Goal: Task Accomplishment & Management: Complete application form

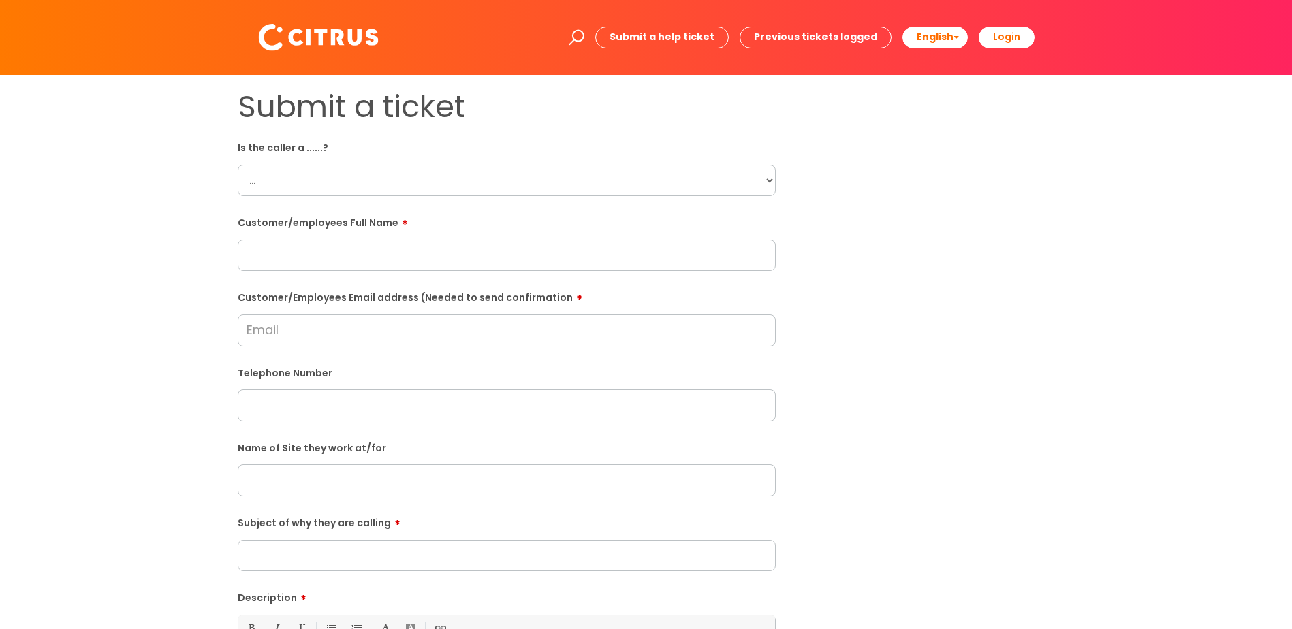
drag, startPoint x: 308, startPoint y: 183, endPoint x: 317, endPoint y: 183, distance: 8.9
click at [308, 183] on select "... Citrus Customer Citrus Employee [DEMOGRAPHIC_DATA] Supplier" at bounding box center [507, 180] width 538 height 31
select select "Citrus Employee"
click at [238, 165] on select "... Citrus Customer Citrus Employee [DEMOGRAPHIC_DATA] Supplier" at bounding box center [507, 180] width 538 height 31
click at [286, 253] on input "text" at bounding box center [507, 255] width 538 height 31
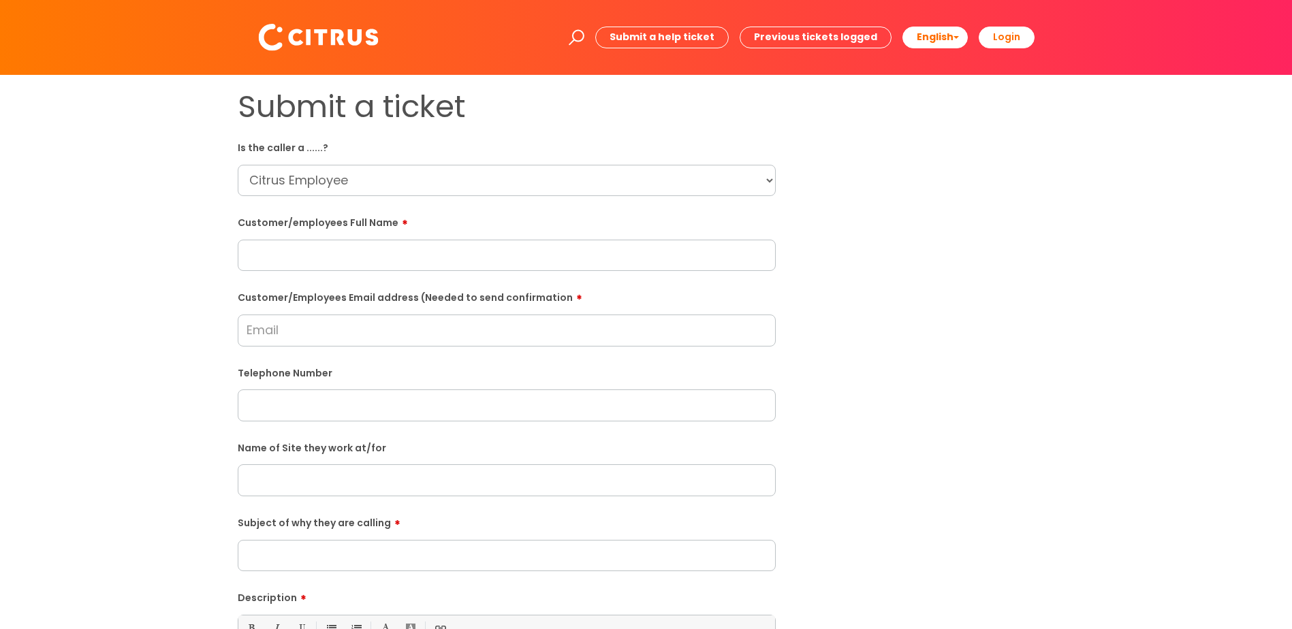
paste input "[PERSON_NAME]"
type input "[PERSON_NAME]"
drag, startPoint x: 281, startPoint y: 319, endPoint x: 272, endPoint y: 326, distance: 10.6
click at [281, 320] on input "Customer/Employees Email address (Needed to send confirmation" at bounding box center [507, 330] width 538 height 31
paste input "[EMAIL_ADDRESS][DOMAIN_NAME]"
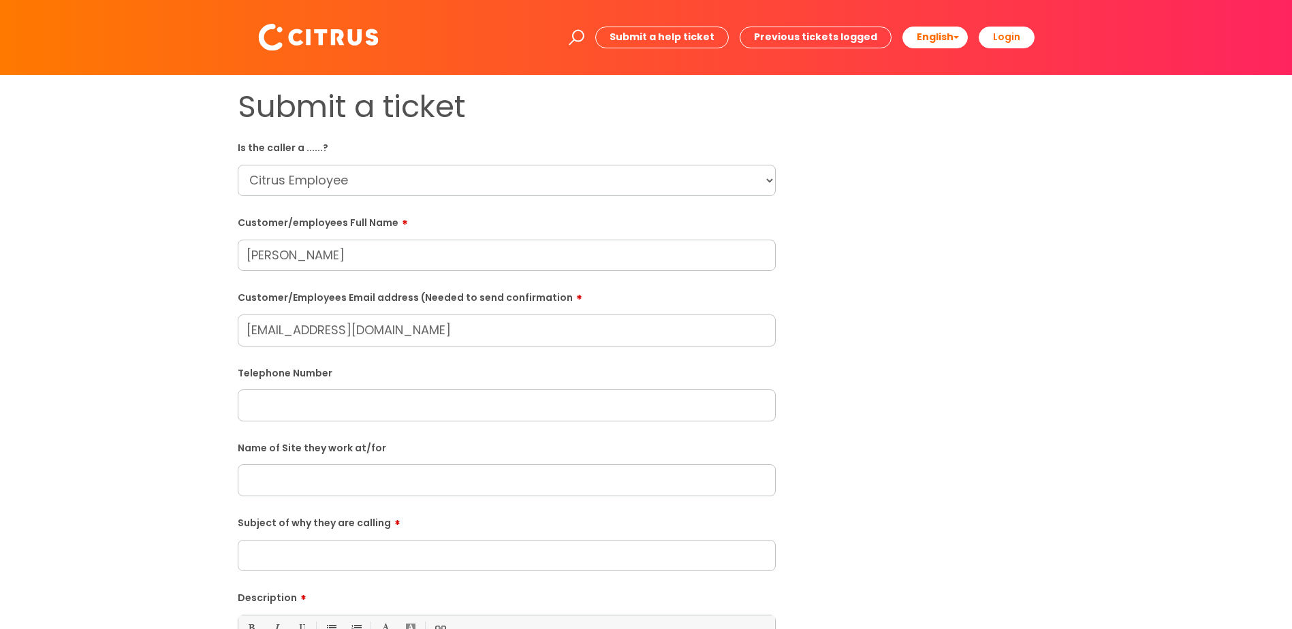
type input "[EMAIL_ADDRESS][DOMAIN_NAME]"
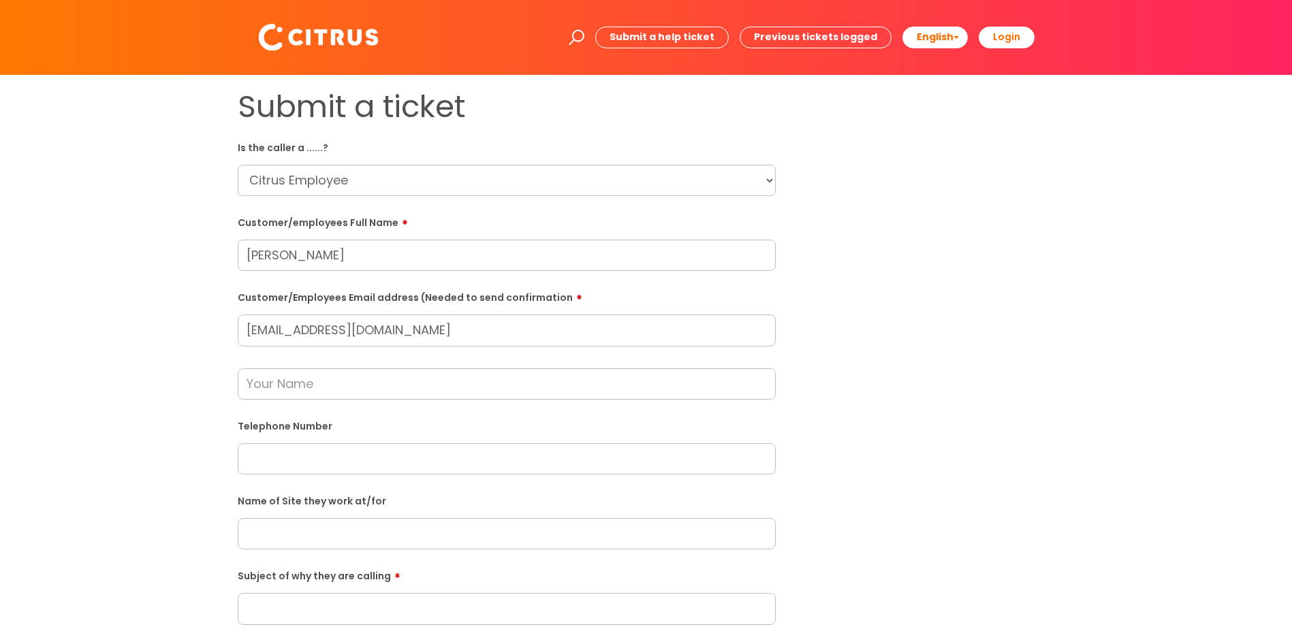
click at [309, 384] on input "text" at bounding box center [507, 383] width 538 height 31
click at [290, 466] on input "text" at bounding box center [507, 458] width 538 height 31
paste input "07400306518"
type input "07400306518"
click at [281, 379] on input "text" at bounding box center [507, 383] width 538 height 31
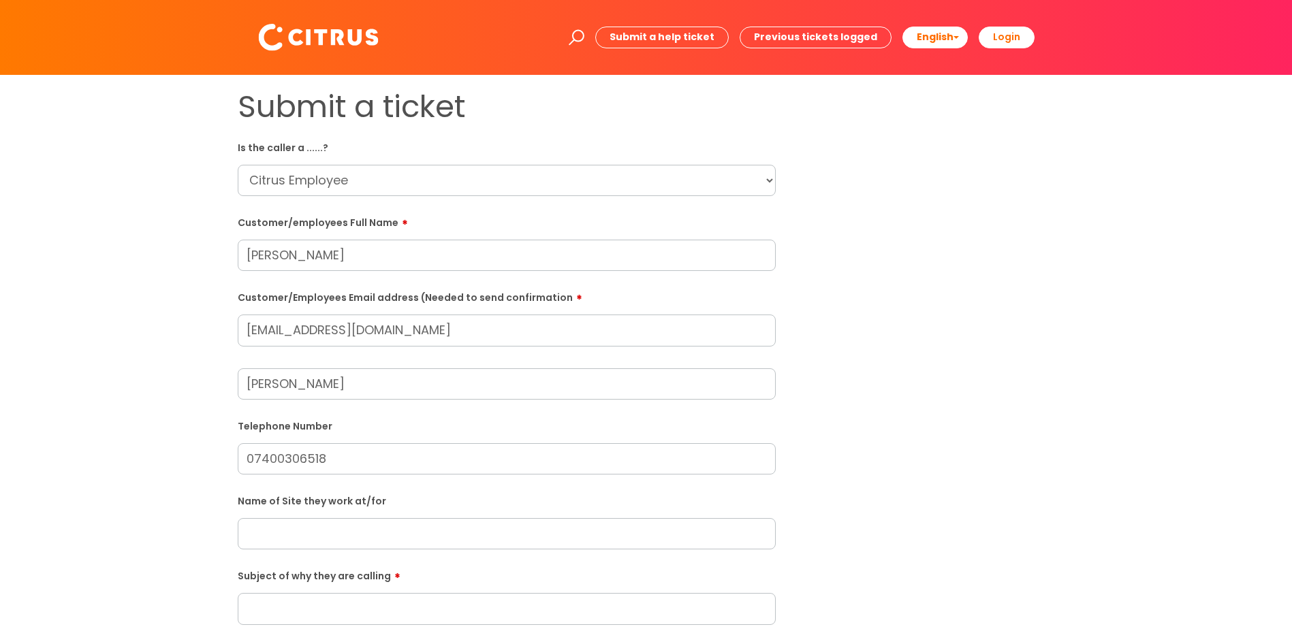
type input "[PERSON_NAME]"
click at [262, 533] on input "text" at bounding box center [507, 533] width 538 height 31
type input "O"
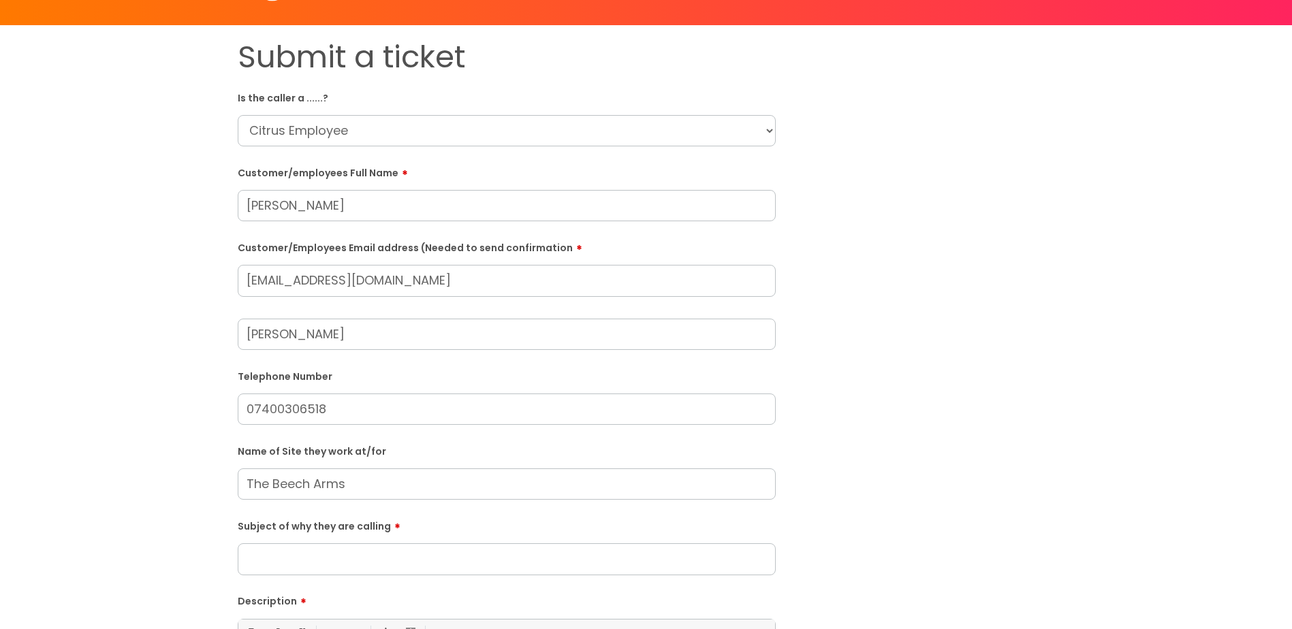
scroll to position [136, 0]
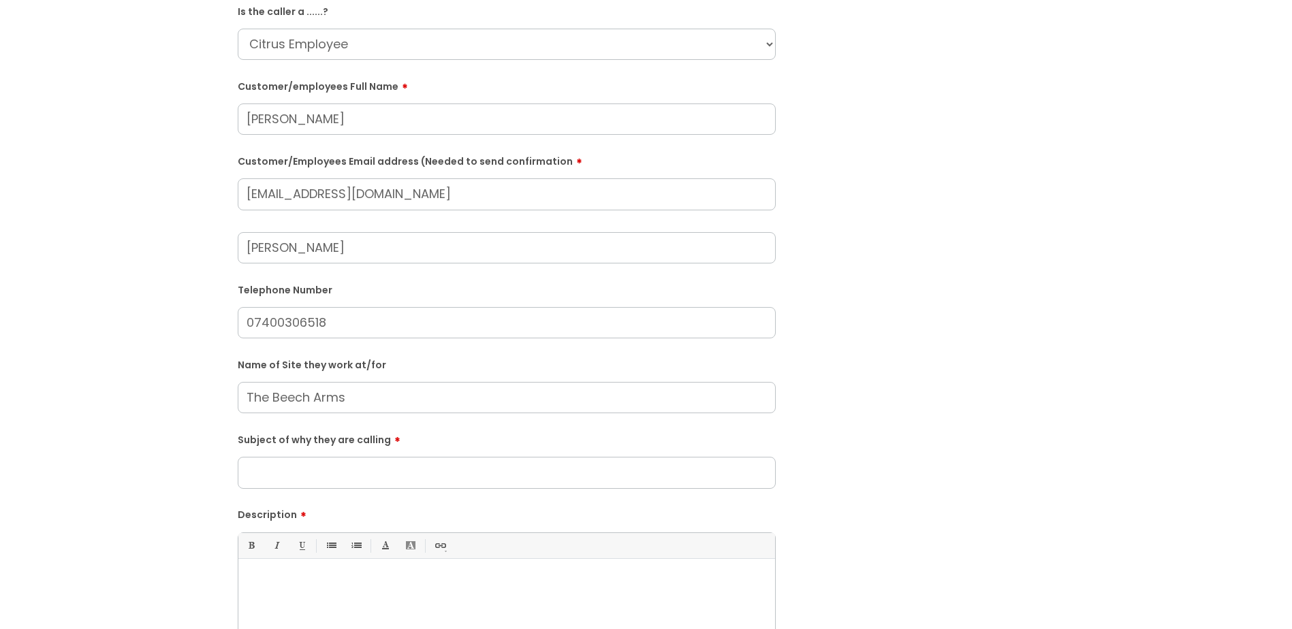
type input "The Beech Arms"
click at [258, 473] on input "Subject of why they are calling" at bounding box center [507, 472] width 538 height 31
type input "C"
type input "O"
type input "Issues clocking in"
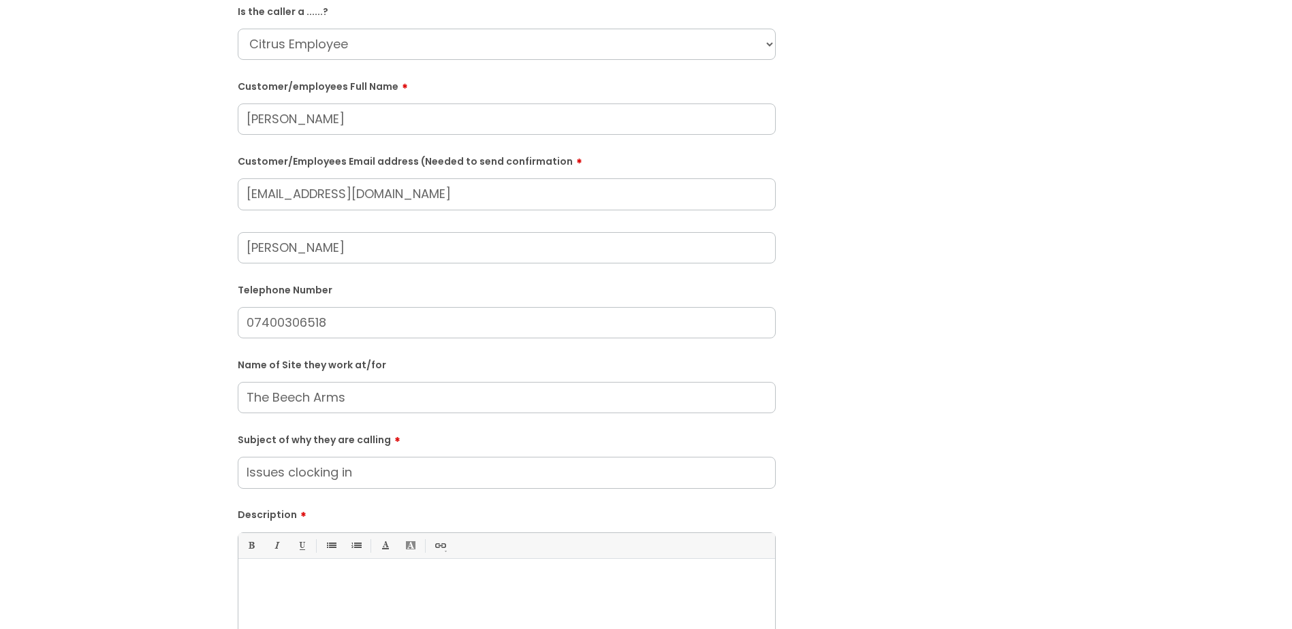
click at [293, 572] on div at bounding box center [506, 613] width 537 height 94
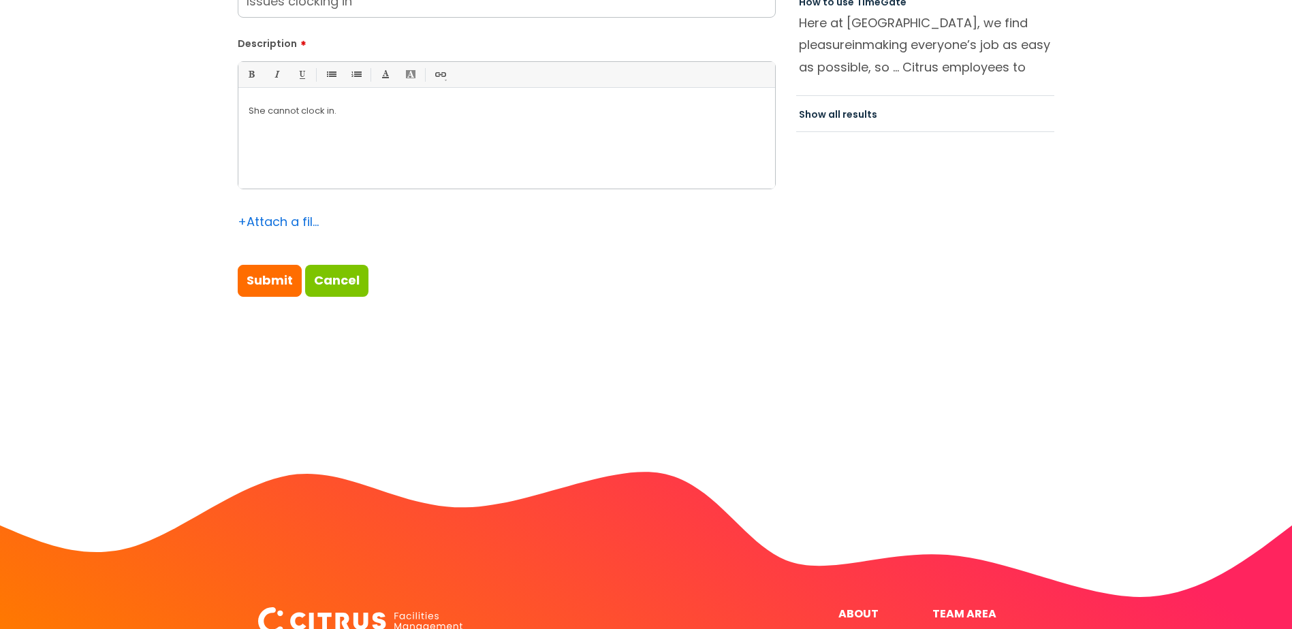
scroll to position [749, 0]
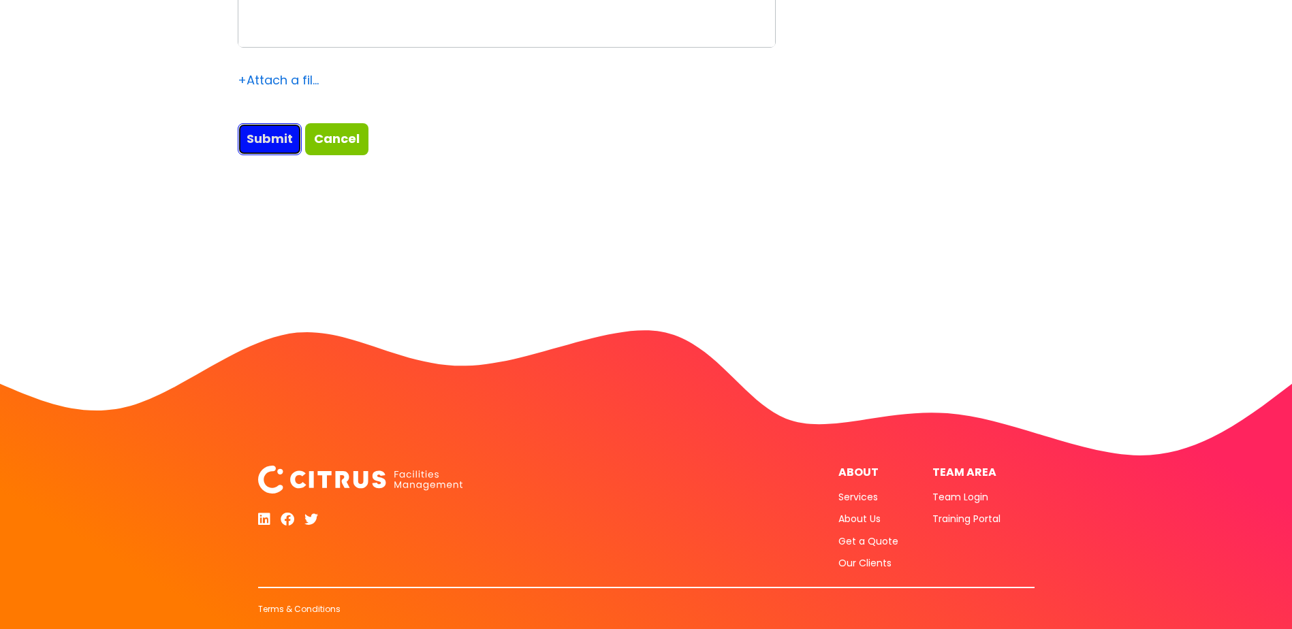
click at [264, 142] on input "Submit" at bounding box center [270, 138] width 64 height 31
type input "Please Wait..."
